Goal: Information Seeking & Learning: Learn about a topic

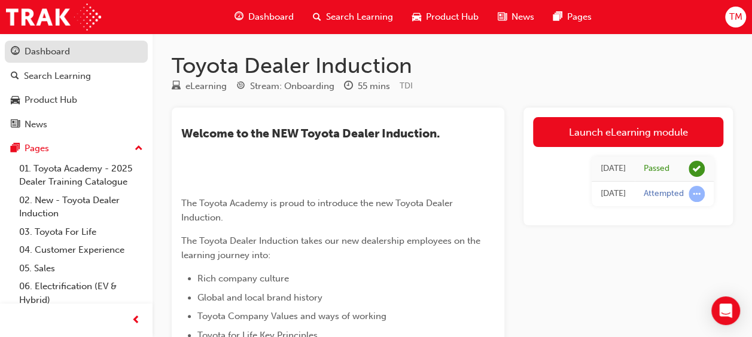
click at [87, 49] on div "Dashboard" at bounding box center [76, 51] width 131 height 15
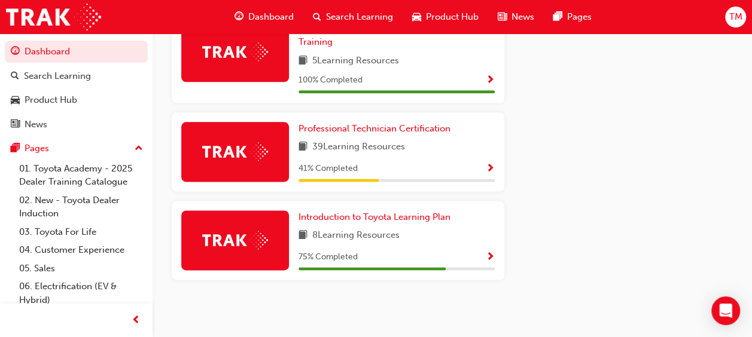
scroll to position [715, 0]
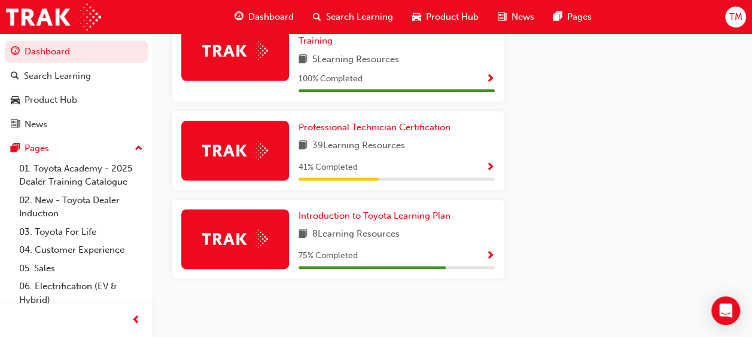
click at [491, 260] on span "Show Progress" at bounding box center [490, 256] width 9 height 11
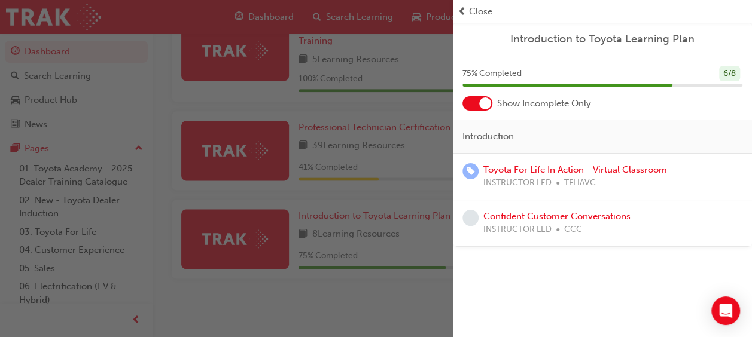
scroll to position [719, 0]
click at [388, 296] on div "button" at bounding box center [226, 168] width 453 height 337
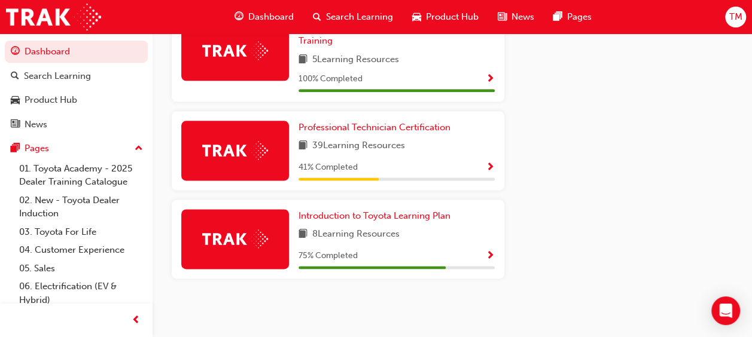
click at [492, 168] on span "Show Progress" at bounding box center [490, 168] width 9 height 11
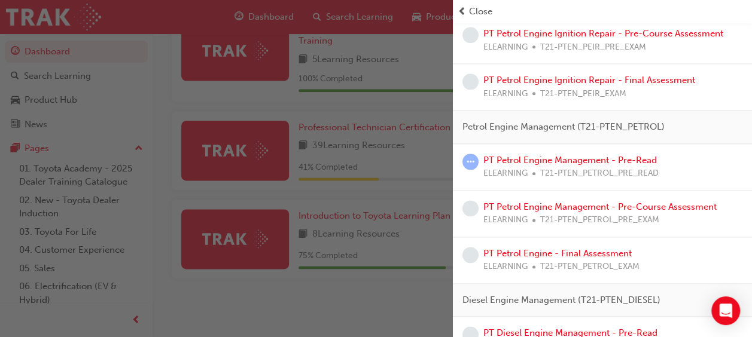
scroll to position [650, 0]
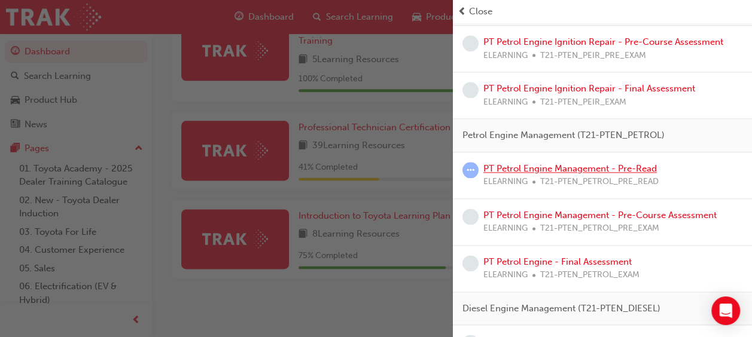
click at [522, 165] on link "PT Petrol Engine Management - Pre-Read" at bounding box center [570, 168] width 174 height 11
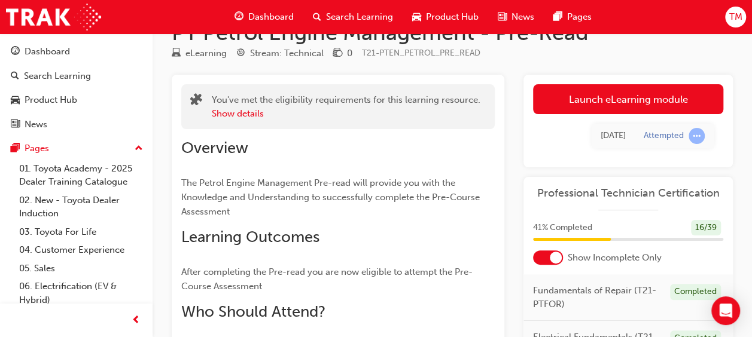
scroll to position [31, 0]
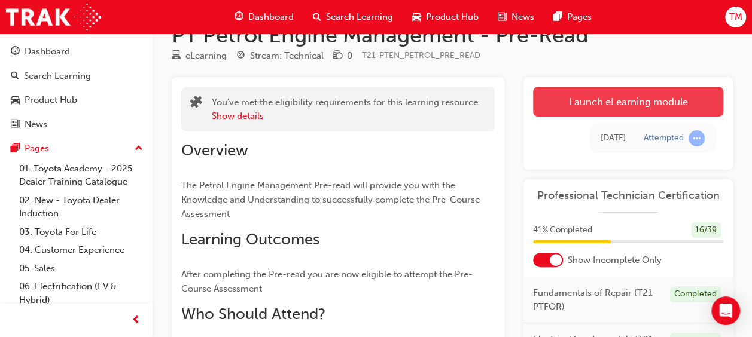
click at [563, 96] on link "Launch eLearning module" at bounding box center [628, 102] width 190 height 30
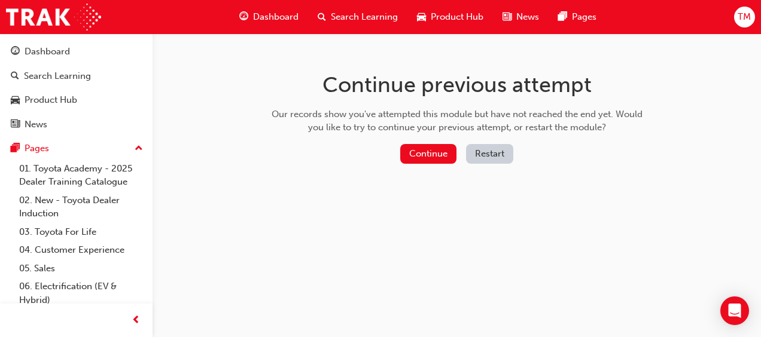
click at [490, 147] on button "Restart" at bounding box center [489, 154] width 47 height 20
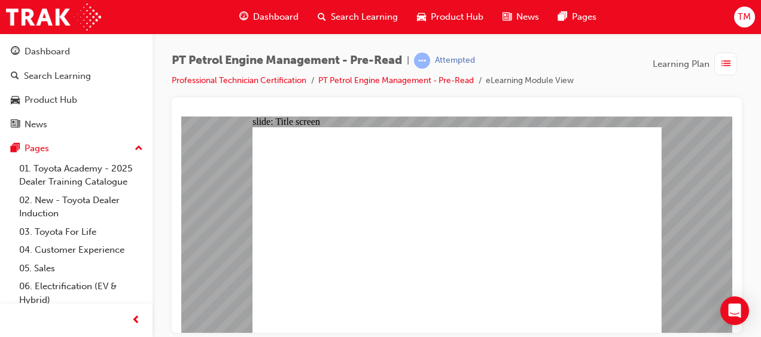
click at [66, 52] on div "Dashboard" at bounding box center [47, 52] width 45 height 14
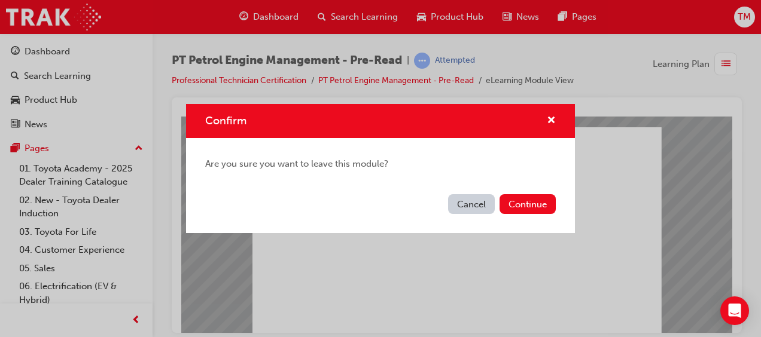
click at [555, 129] on div "Confirm" at bounding box center [380, 121] width 389 height 34
click at [539, 205] on button "Continue" at bounding box center [528, 204] width 56 height 20
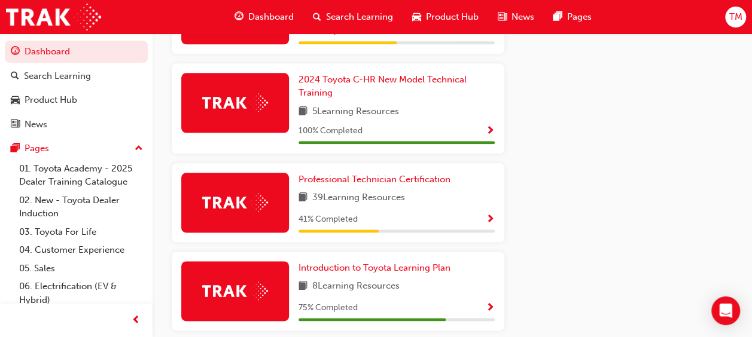
scroll to position [664, 0]
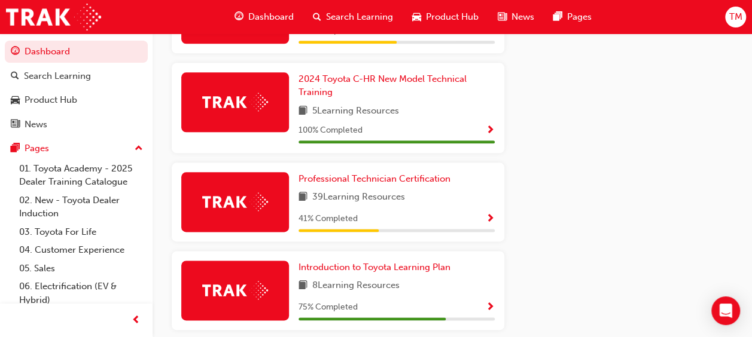
click at [489, 224] on span "Show Progress" at bounding box center [490, 219] width 9 height 11
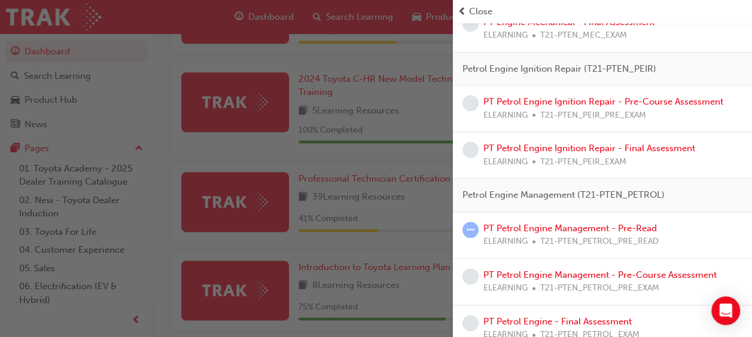
scroll to position [591, 0]
click at [623, 223] on link "PT Petrol Engine Management - Pre-Read" at bounding box center [570, 228] width 174 height 11
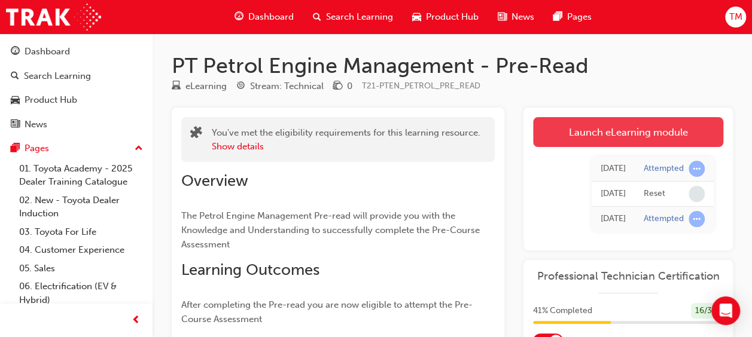
click at [590, 118] on link "Launch eLearning module" at bounding box center [628, 132] width 190 height 30
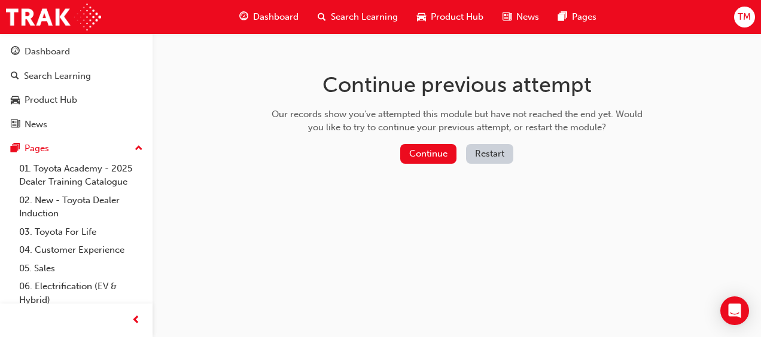
click at [501, 154] on button "Restart" at bounding box center [489, 154] width 47 height 20
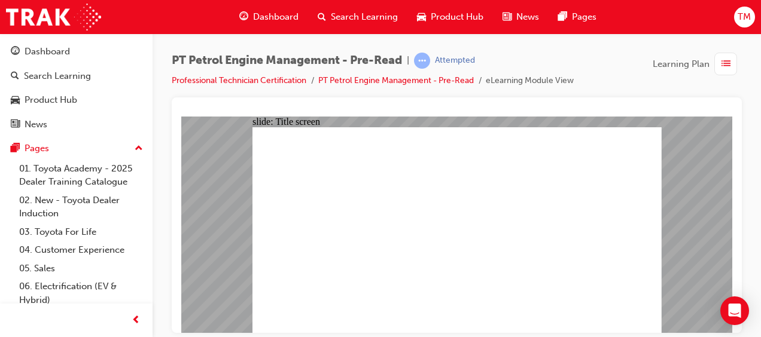
click at [103, 60] on link "Dashboard" at bounding box center [76, 52] width 143 height 22
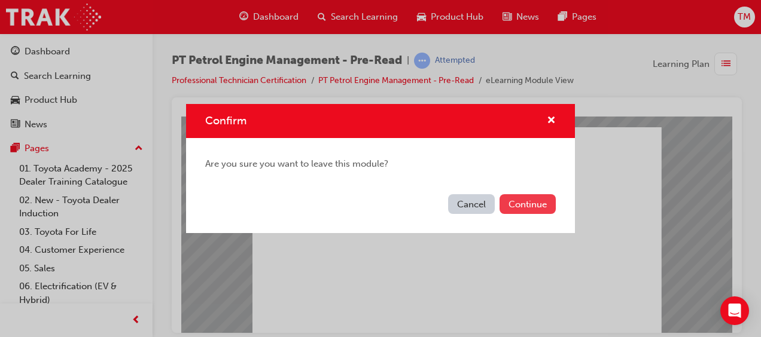
click at [519, 197] on button "Continue" at bounding box center [528, 204] width 56 height 20
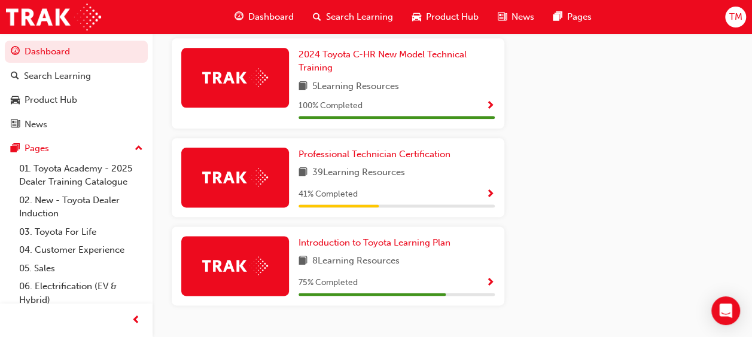
scroll to position [690, 0]
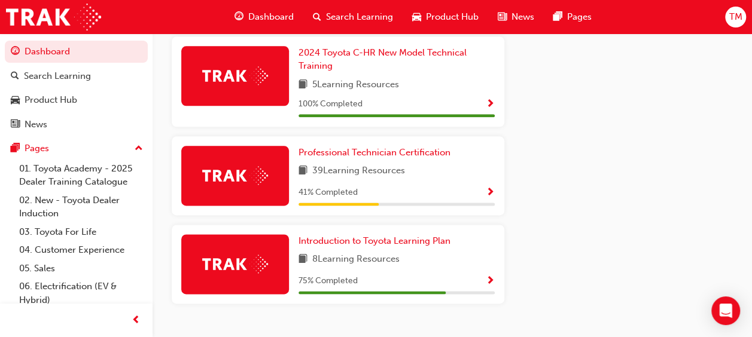
click at [488, 194] on span "Show Progress" at bounding box center [490, 193] width 9 height 11
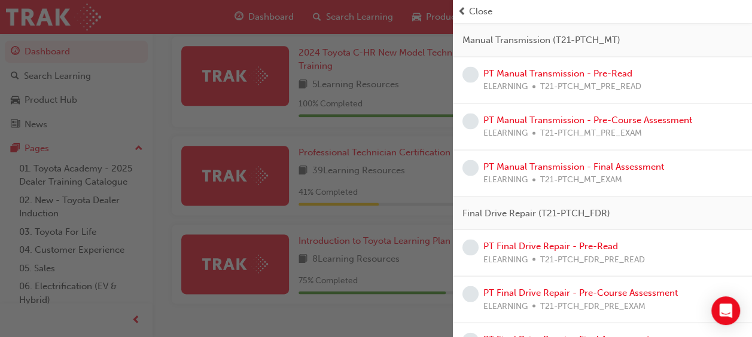
scroll to position [1092, 0]
click at [562, 68] on link "PT Manual Transmission - Pre-Read" at bounding box center [557, 73] width 149 height 11
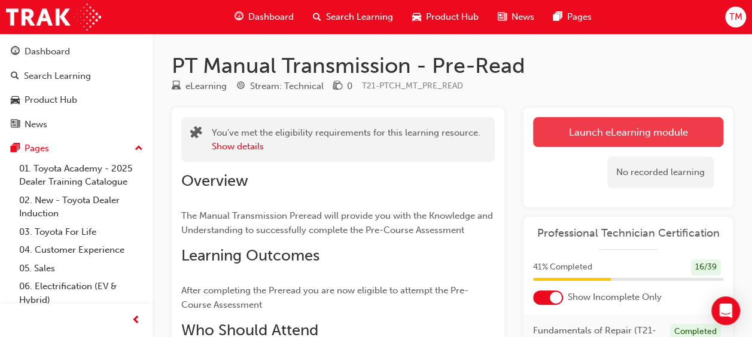
click at [564, 130] on link "Launch eLearning module" at bounding box center [628, 132] width 190 height 30
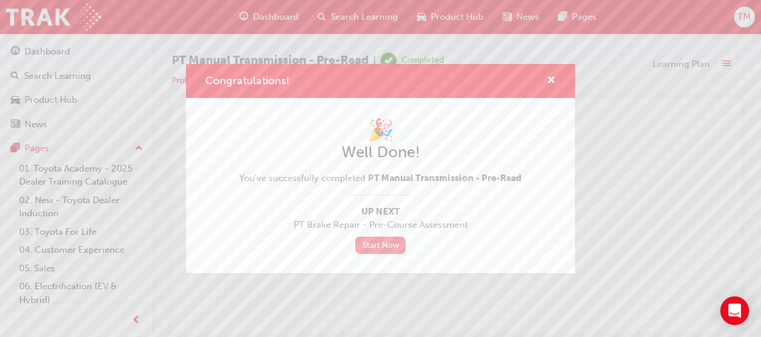
click at [384, 245] on link "Start Now" at bounding box center [380, 245] width 50 height 17
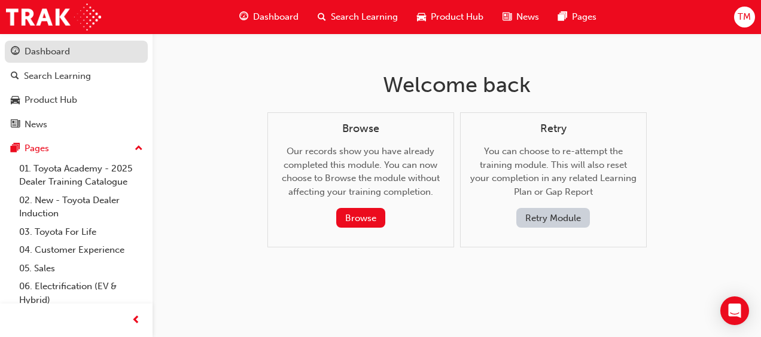
click at [53, 42] on link "Dashboard" at bounding box center [76, 52] width 143 height 22
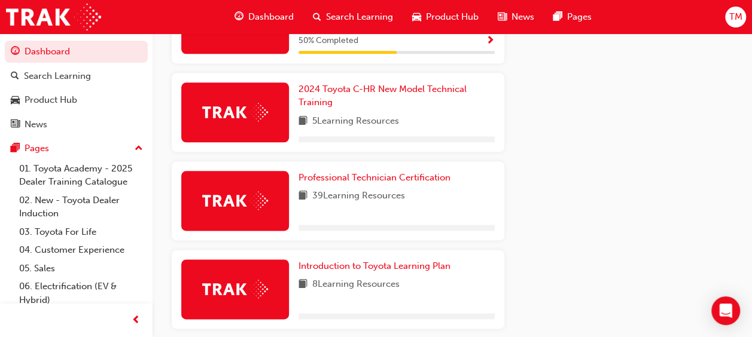
scroll to position [664, 0]
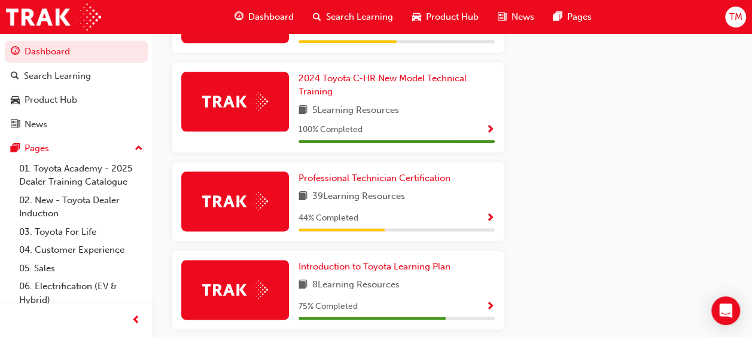
click at [489, 220] on span "Show Progress" at bounding box center [490, 219] width 9 height 11
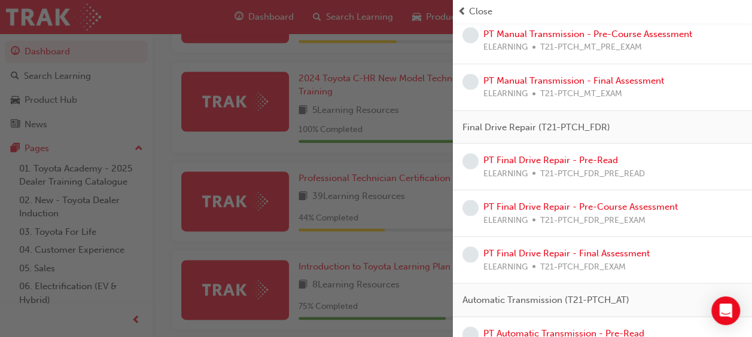
scroll to position [1131, 0]
click at [561, 154] on div "PT Final Drive Repair - Pre-Read ELEARNING T21-PTCH_FDR_PRE_READ" at bounding box center [564, 167] width 162 height 27
click at [539, 155] on link "PT Final Drive Repair - Pre-Read" at bounding box center [550, 160] width 135 height 11
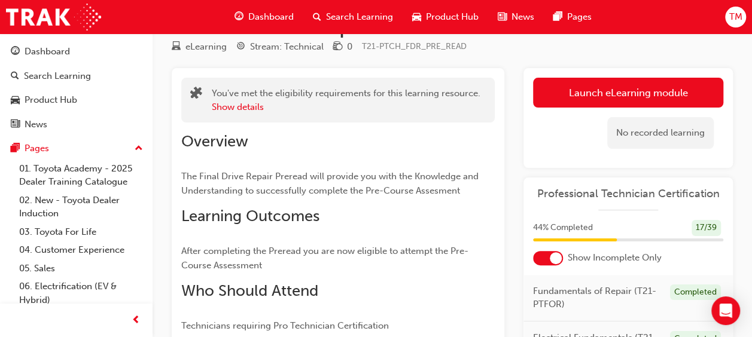
scroll to position [38, 0]
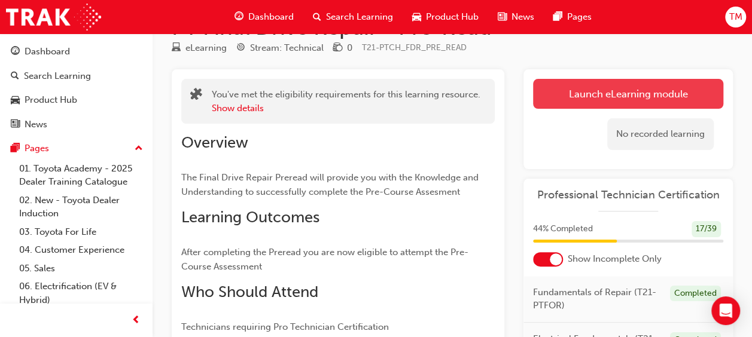
click at [586, 101] on link "Launch eLearning module" at bounding box center [628, 94] width 190 height 30
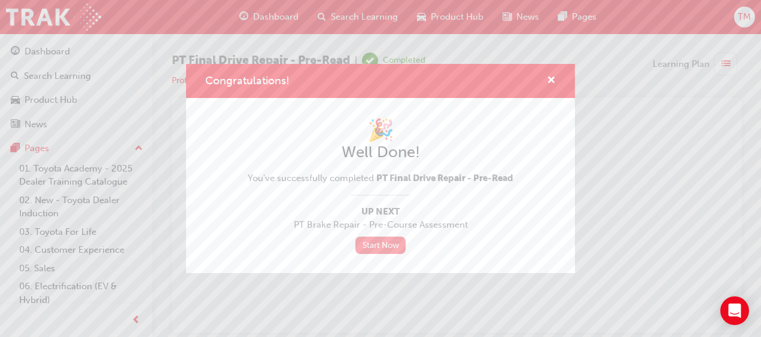
click at [390, 241] on link "Start Now" at bounding box center [380, 245] width 50 height 17
click at [369, 243] on link "Start Now" at bounding box center [376, 245] width 50 height 17
click at [549, 83] on span "cross-icon" at bounding box center [547, 81] width 9 height 11
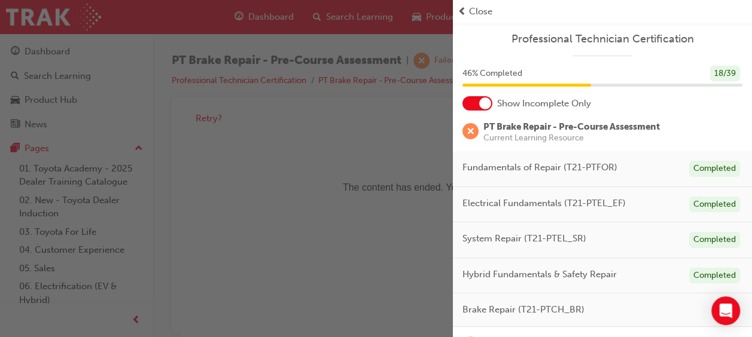
click at [472, 12] on span "Close" at bounding box center [480, 12] width 23 height 14
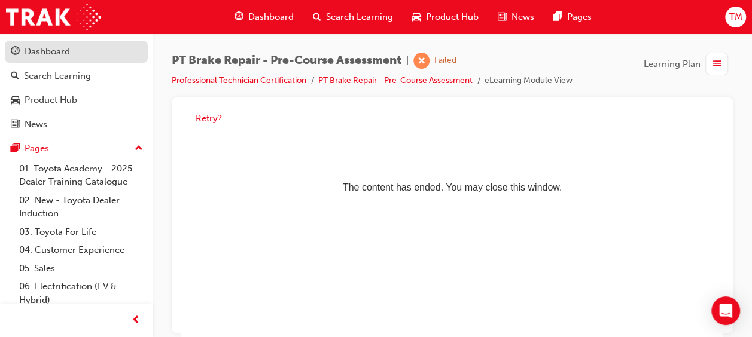
click at [122, 57] on div "Dashboard" at bounding box center [76, 51] width 131 height 15
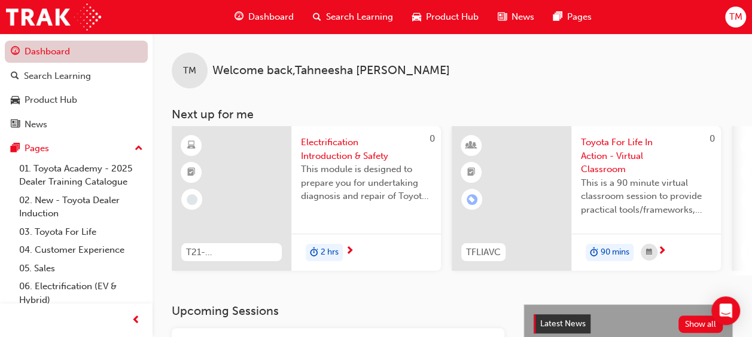
click at [122, 57] on link "Dashboard" at bounding box center [76, 52] width 143 height 22
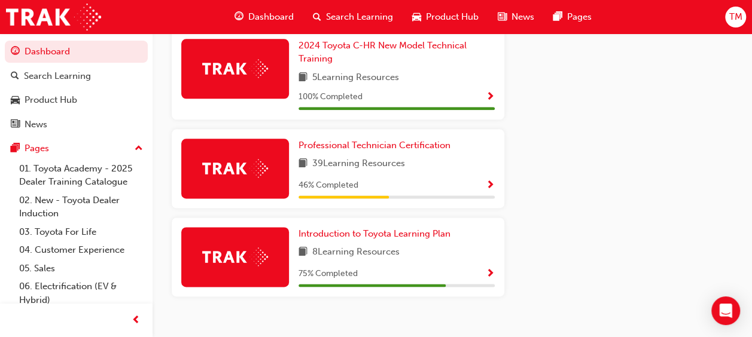
scroll to position [698, 0]
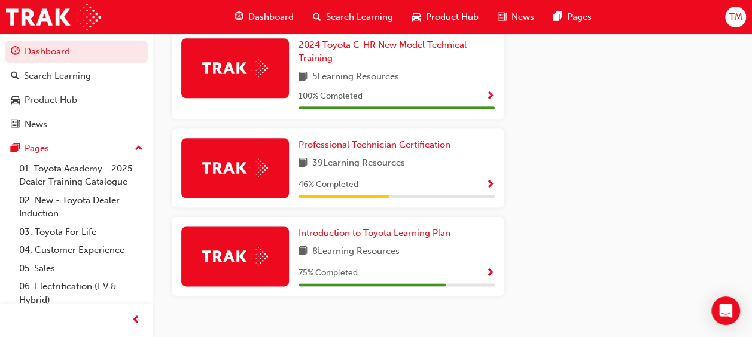
click at [487, 184] on span "Show Progress" at bounding box center [490, 185] width 9 height 11
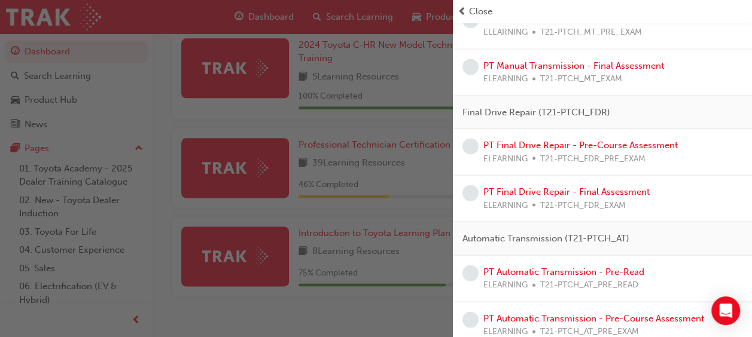
scroll to position [1197, 0]
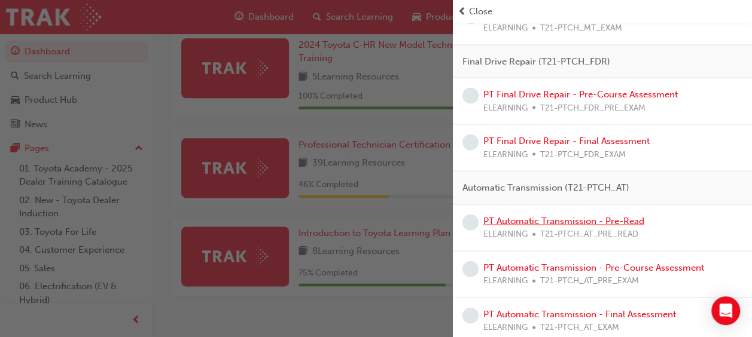
click at [559, 217] on link "PT Automatic Transmission - Pre-Read" at bounding box center [563, 221] width 161 height 11
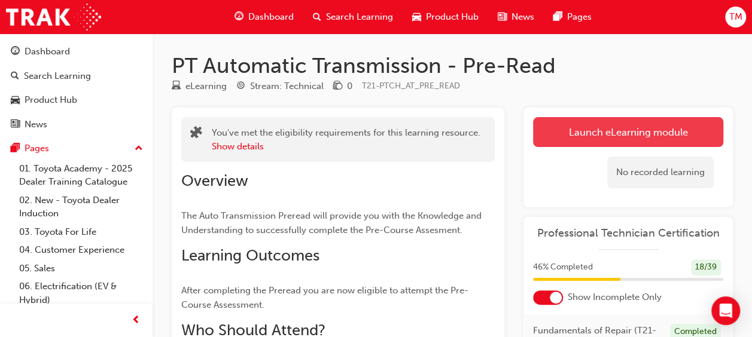
click at [574, 133] on link "Launch eLearning module" at bounding box center [628, 132] width 190 height 30
